Goal: Obtain resource: Download file/media

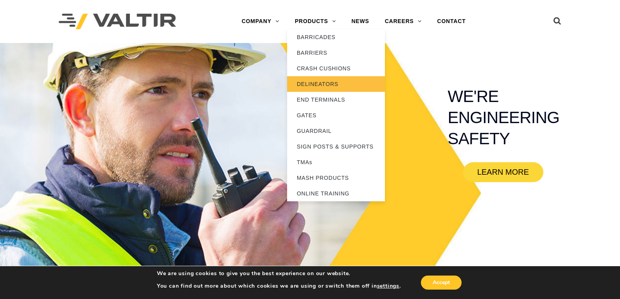
click at [313, 87] on link "DELINEATORS" at bounding box center [336, 84] width 98 height 16
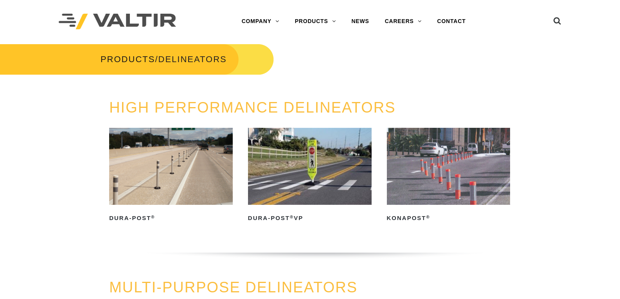
click at [167, 161] on img at bounding box center [171, 166] width 124 height 77
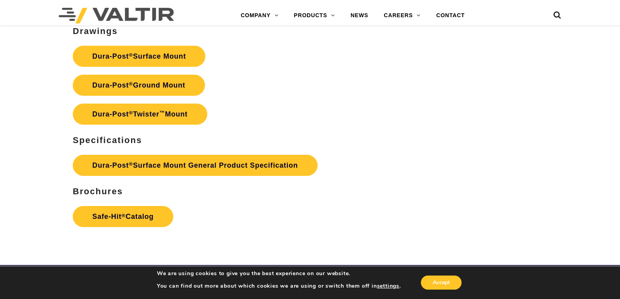
scroll to position [2345, 0]
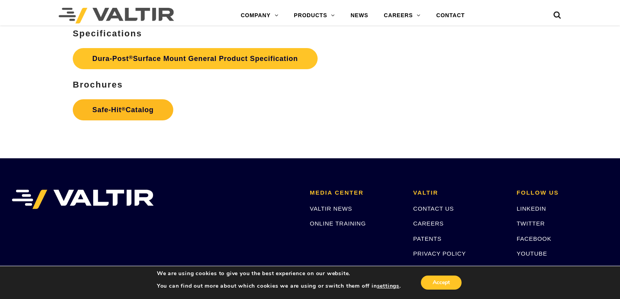
click at [120, 111] on link "Safe-Hit ® Catalog" at bounding box center [123, 109] width 100 height 21
